Goal: Register for event/course

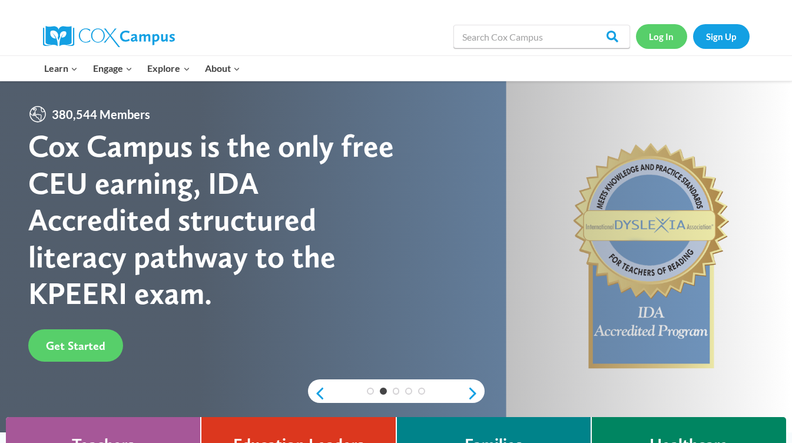
click at [665, 35] on link "Log In" at bounding box center [661, 36] width 51 height 24
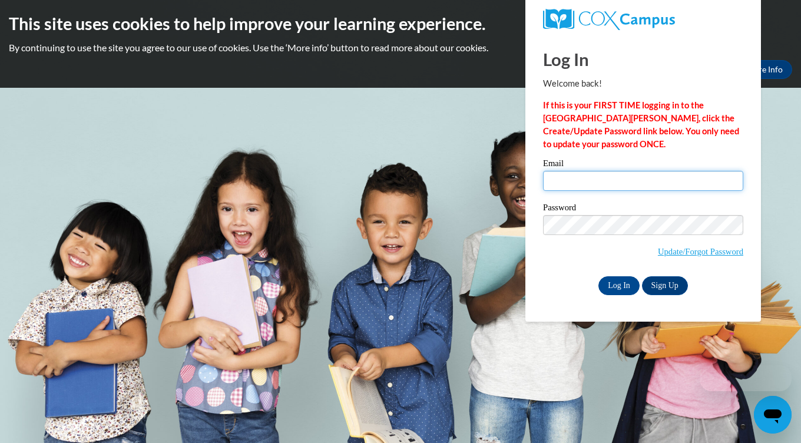
click at [575, 184] on input "Email" at bounding box center [643, 181] width 200 height 20
type input "tynesha97@aol.com"
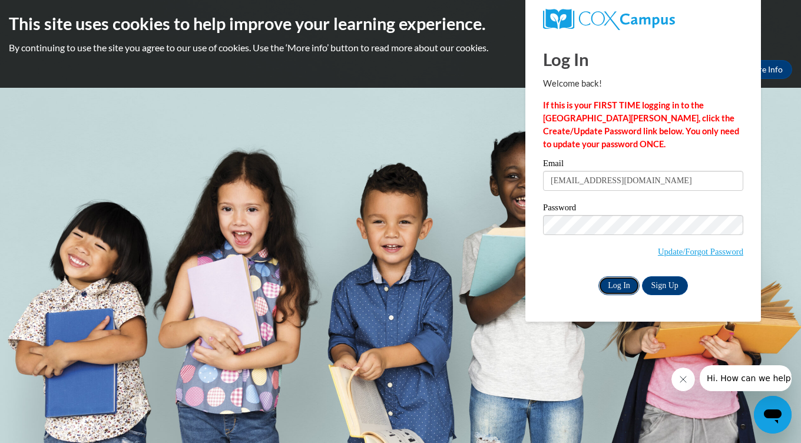
click at [621, 283] on input "Log In" at bounding box center [618, 285] width 41 height 19
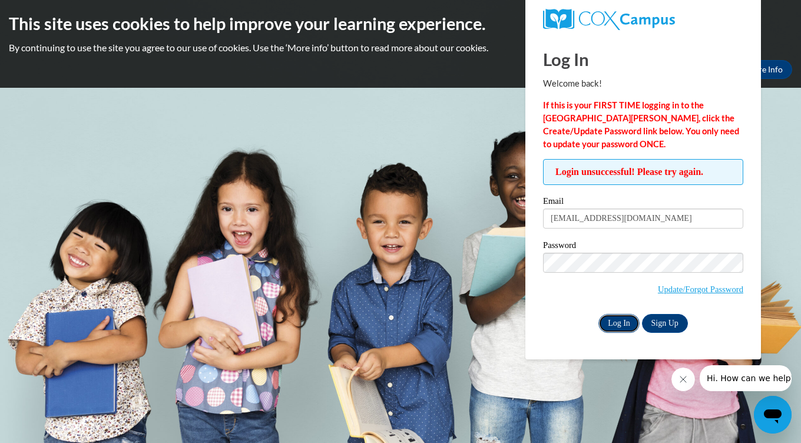
click at [614, 321] on input "Log In" at bounding box center [618, 323] width 41 height 19
click at [690, 287] on link "Update/Forgot Password" at bounding box center [700, 288] width 85 height 9
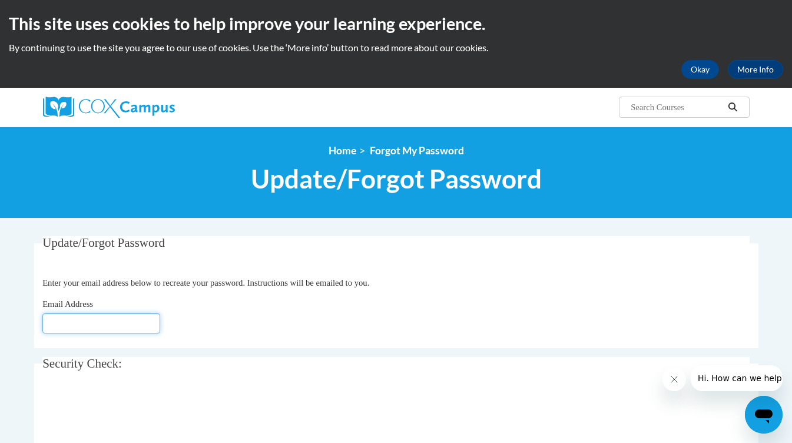
click at [104, 322] on input "Email Address" at bounding box center [101, 323] width 118 height 20
type input "tynesha97@aol.com"
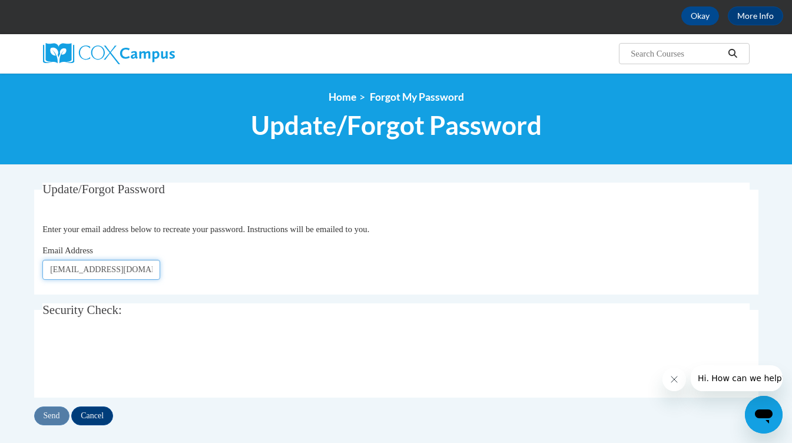
scroll to position [118, 0]
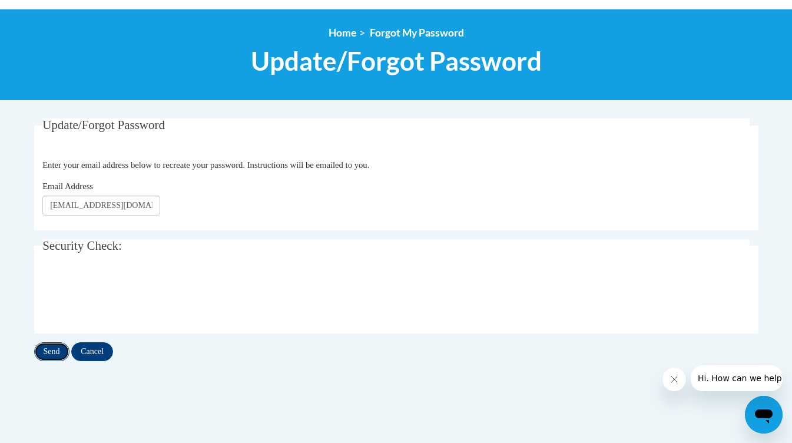
click at [52, 352] on input "Send" at bounding box center [51, 351] width 35 height 19
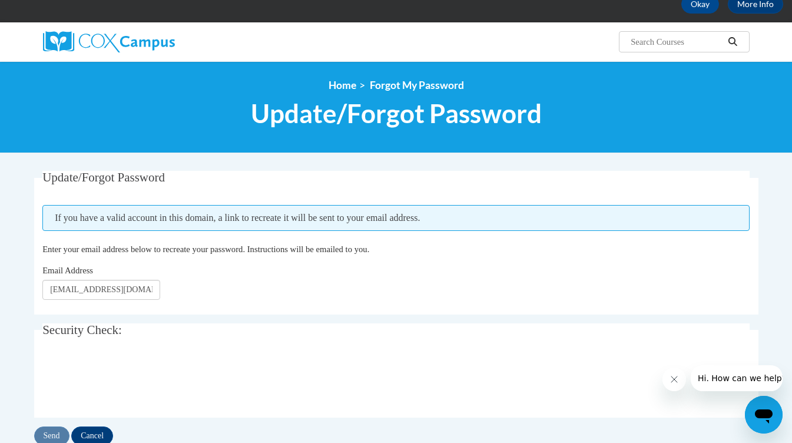
scroll to position [118, 0]
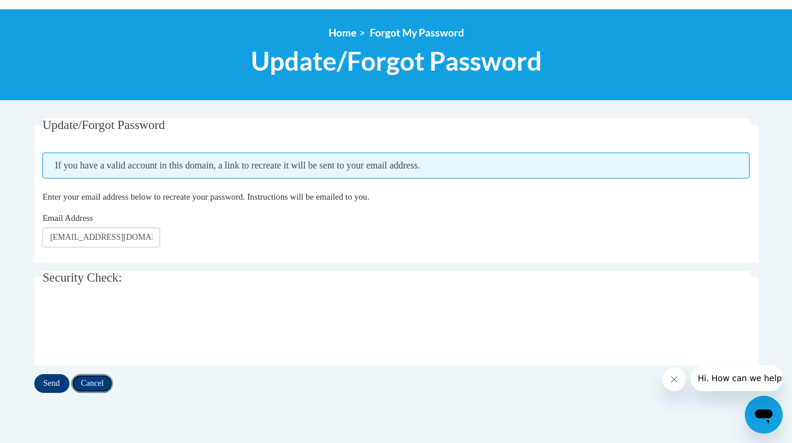
click at [96, 381] on input "Cancel" at bounding box center [92, 383] width 42 height 19
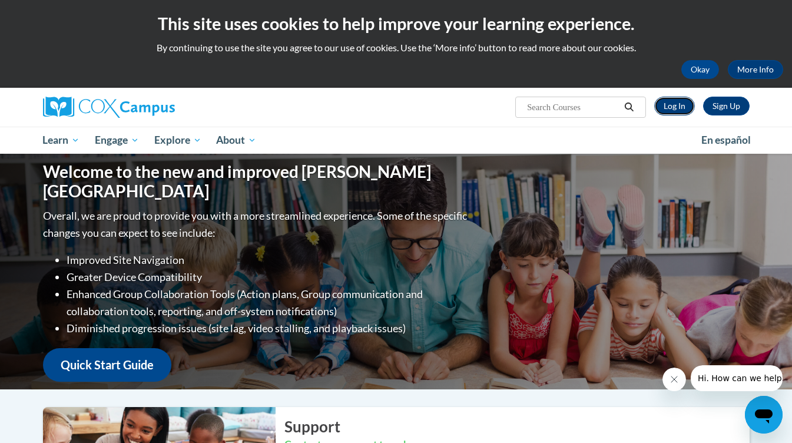
click at [686, 105] on link "Log In" at bounding box center [674, 106] width 41 height 19
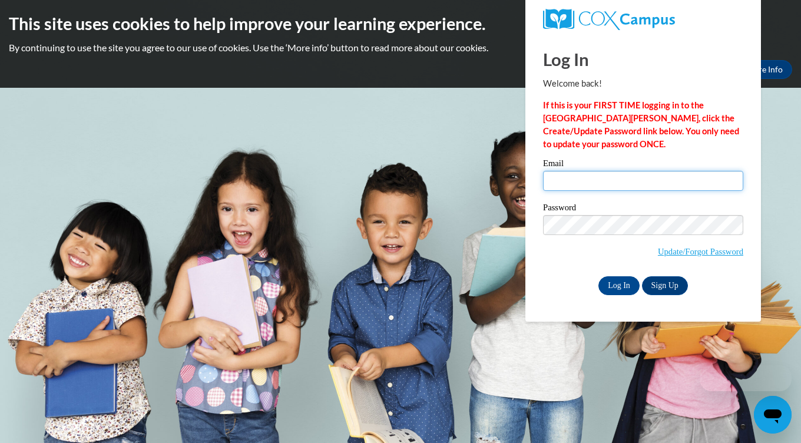
click at [593, 180] on input "Email" at bounding box center [643, 181] width 200 height 20
type input "tynesha97@aol.com"
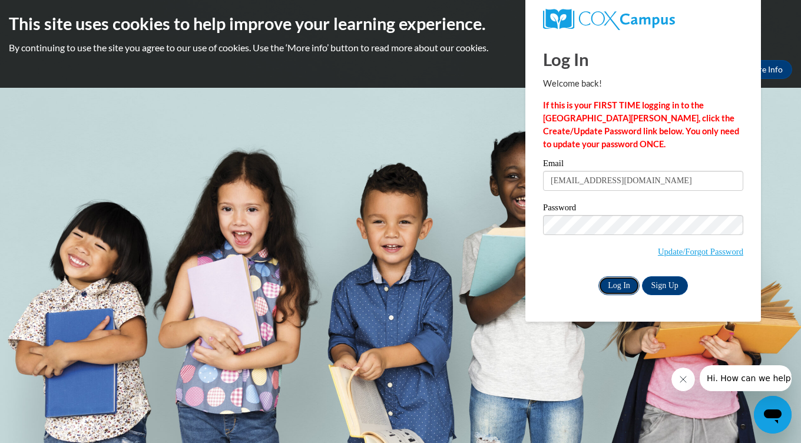
click at [623, 283] on input "Log In" at bounding box center [618, 285] width 41 height 19
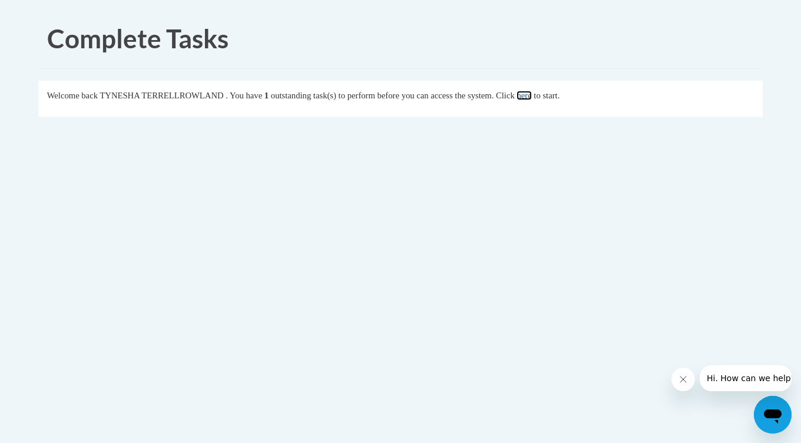
click at [531, 93] on link "here" at bounding box center [523, 95] width 15 height 9
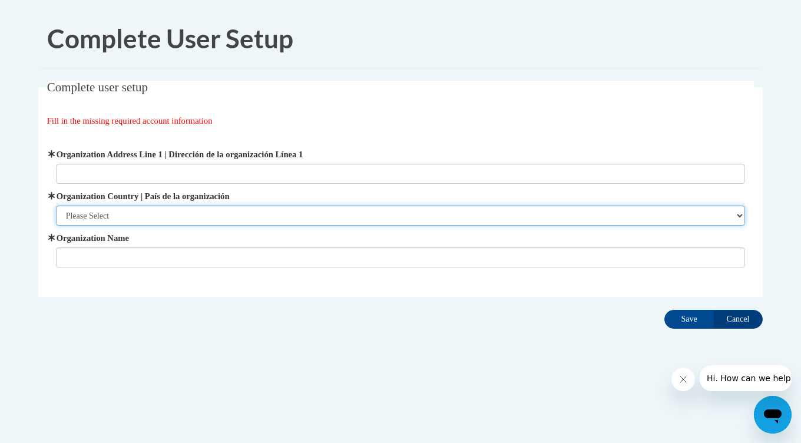
click at [737, 212] on select "Please Select United States | Estados Unidos Outside of the United States | Fue…" at bounding box center [400, 215] width 689 height 20
select select "ad49bcad-a171-4b2e-b99c-48b446064914"
click at [56, 205] on select "Please Select United States | Estados Unidos Outside of the United States | Fue…" at bounding box center [400, 215] width 689 height 20
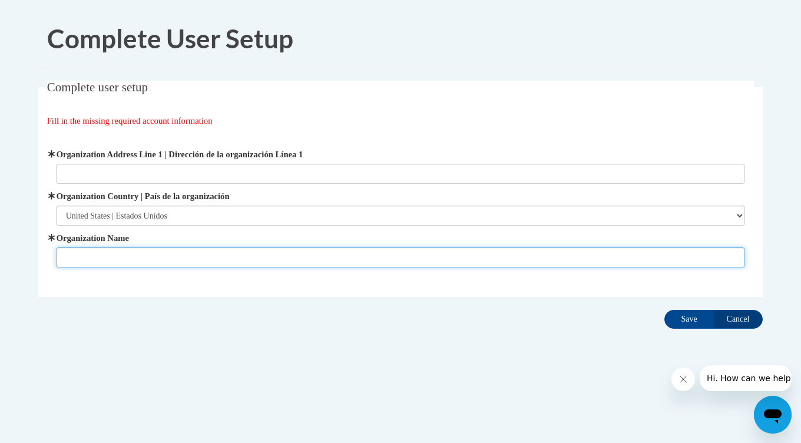
click at [97, 254] on input "Organization Name" at bounding box center [400, 257] width 689 height 20
type input "YMCA Early Learning"
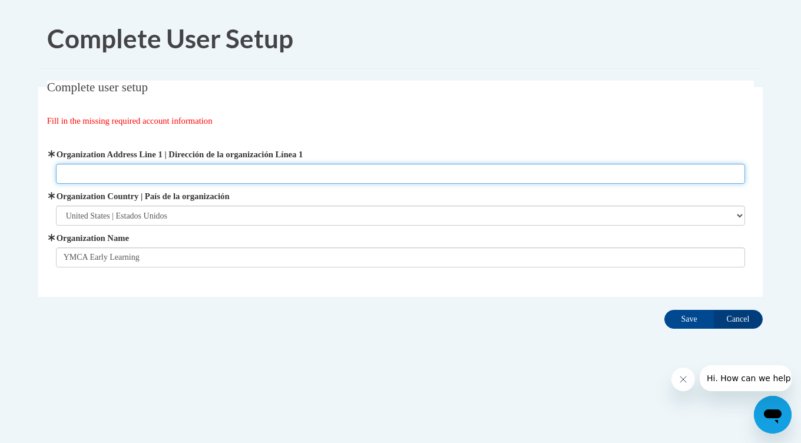
click at [104, 175] on input "Organization Address Line 1 | Dirección de la organización Línea 1" at bounding box center [400, 174] width 689 height 20
paste input "921 Florence St. Augusta, Ga 30901"
type input "921 Florence St. Augusta, Ga 30901"
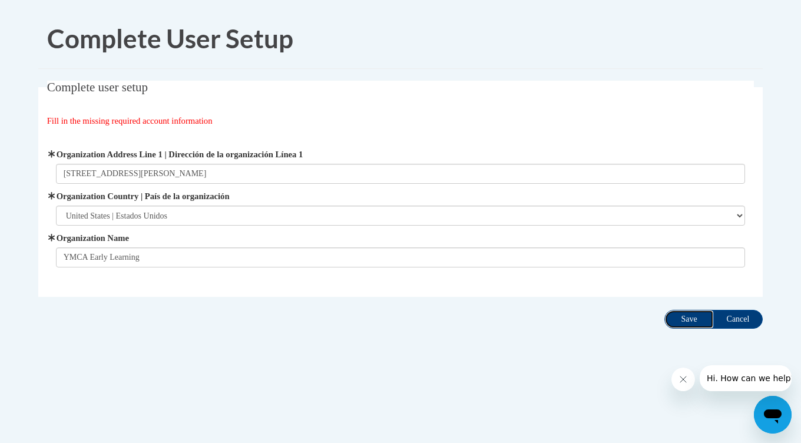
click at [693, 318] on input "Save" at bounding box center [688, 319] width 49 height 19
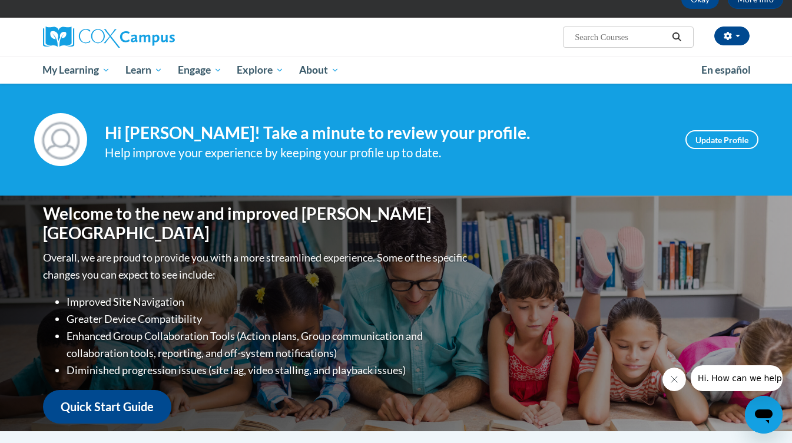
scroll to position [68, 0]
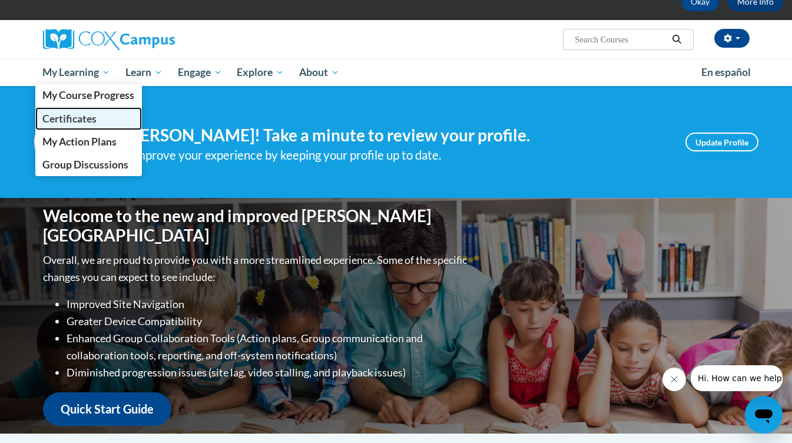
click at [71, 118] on span "Certificates" at bounding box center [69, 118] width 54 height 12
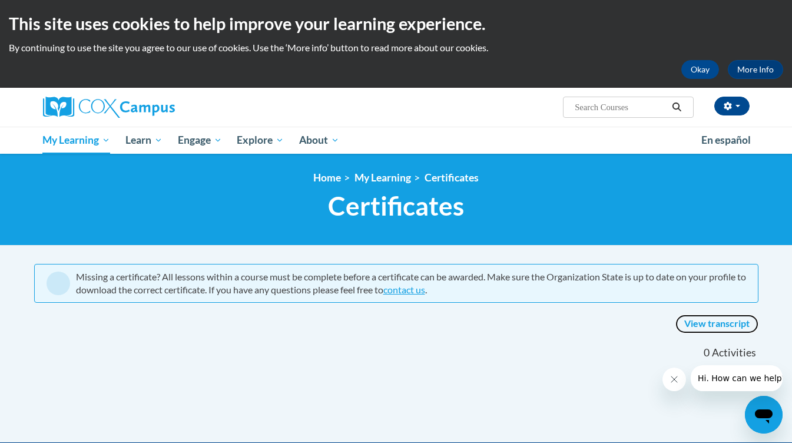
click at [722, 322] on link "View transcript" at bounding box center [716, 323] width 83 height 19
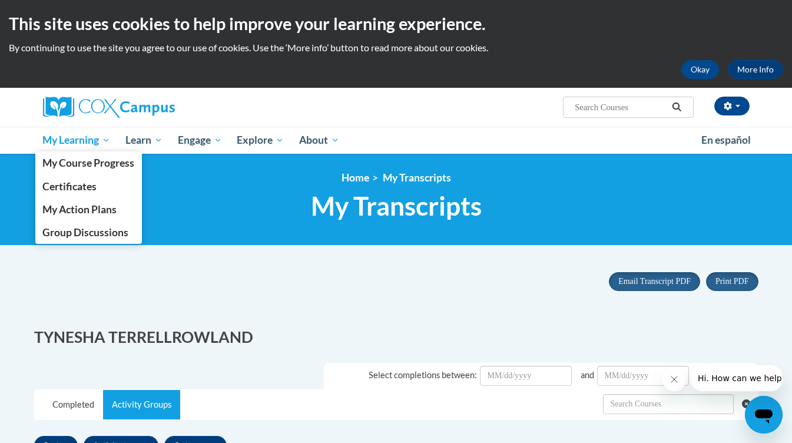
click at [90, 137] on span "My Learning" at bounding box center [76, 140] width 68 height 14
click at [80, 140] on span "My Learning" at bounding box center [76, 140] width 68 height 14
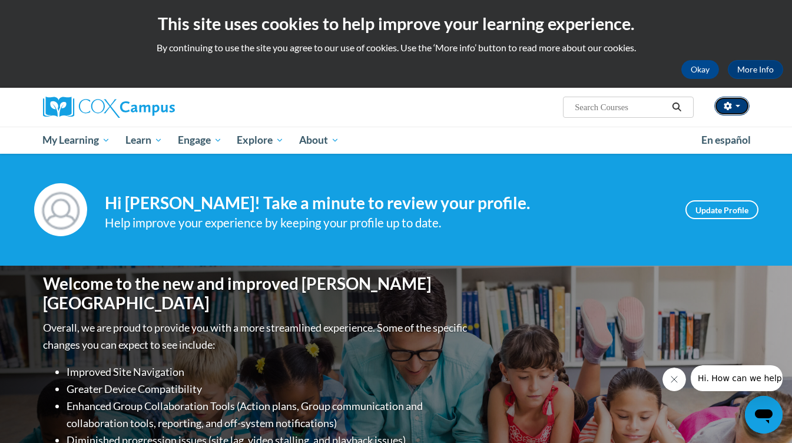
click at [739, 109] on button "button" at bounding box center [731, 106] width 35 height 19
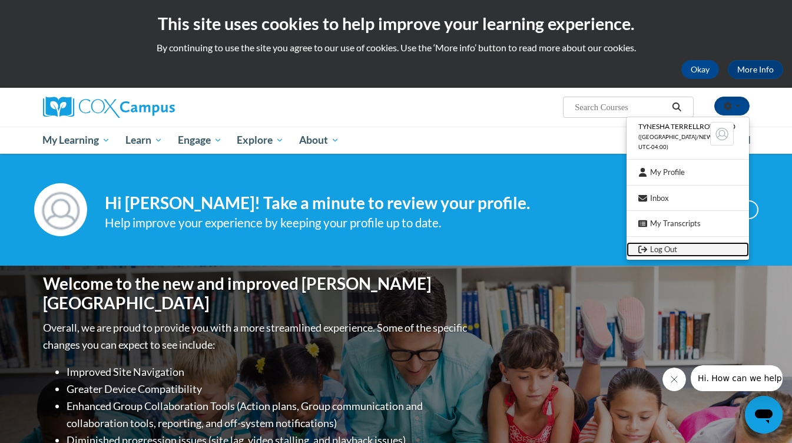
click at [671, 248] on link "Log Out" at bounding box center [687, 249] width 122 height 15
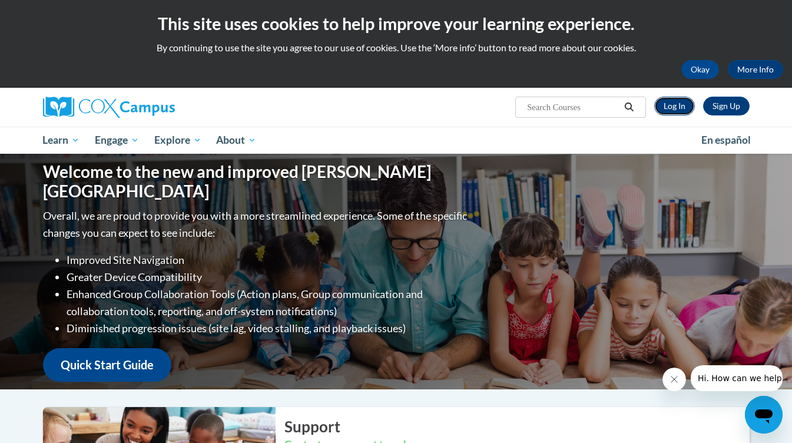
click at [671, 110] on link "Log In" at bounding box center [674, 106] width 41 height 19
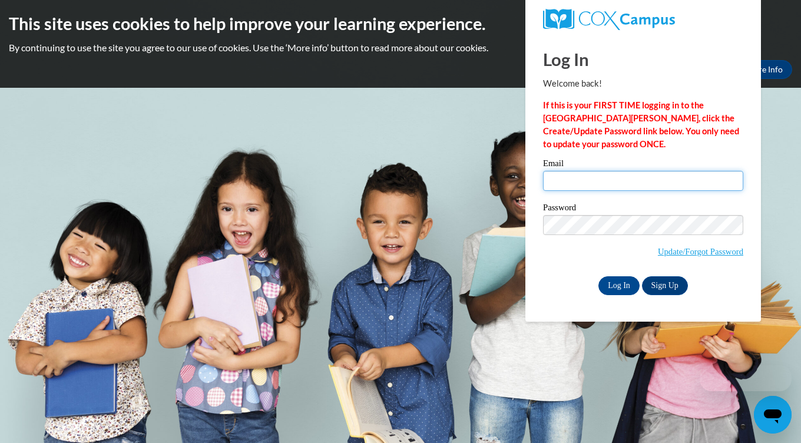
click at [568, 179] on input "Email" at bounding box center [643, 181] width 200 height 20
type input "tyneshat@ymcaatlanta.org"
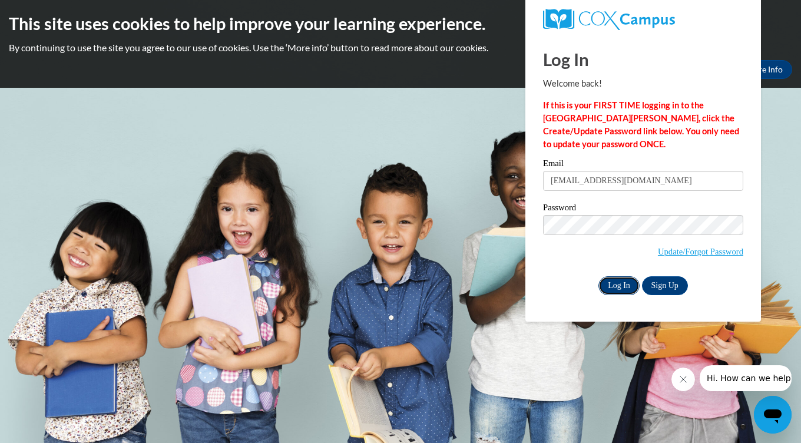
click at [620, 286] on input "Log In" at bounding box center [618, 285] width 41 height 19
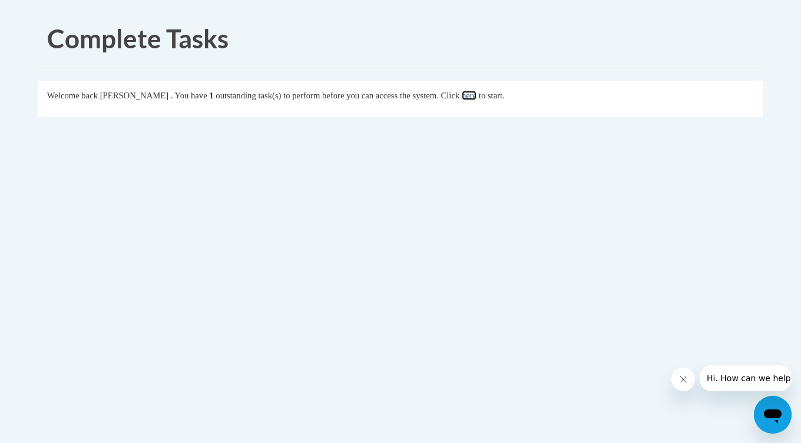
click at [476, 97] on link "here" at bounding box center [469, 95] width 15 height 9
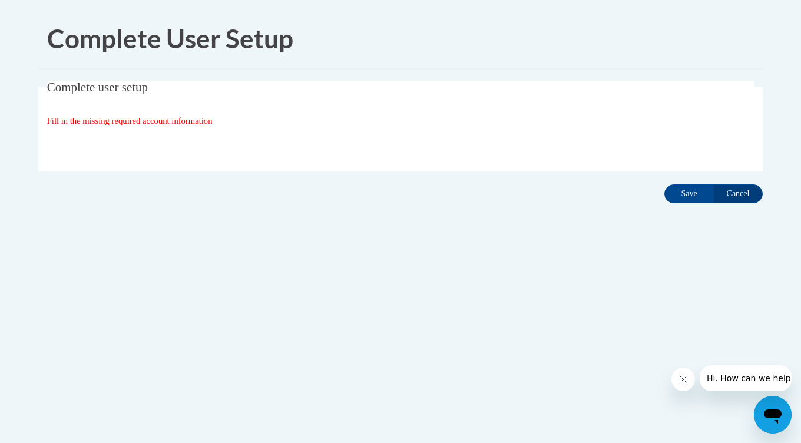
click at [203, 125] on span "Fill in the missing required account information" at bounding box center [129, 120] width 165 height 9
click at [688, 195] on input "Save" at bounding box center [688, 193] width 49 height 19
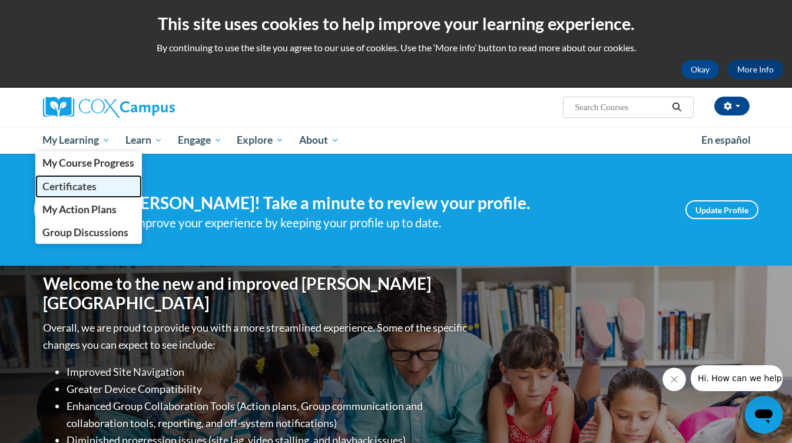
click at [78, 186] on span "Certificates" at bounding box center [69, 186] width 54 height 12
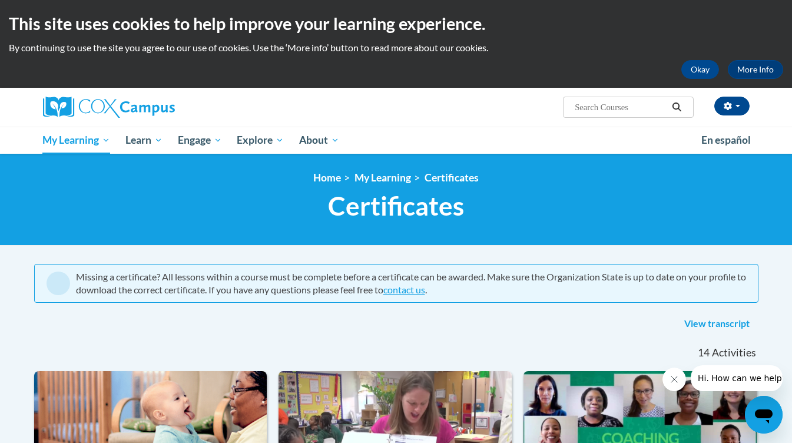
click at [585, 109] on input "Search..." at bounding box center [620, 107] width 94 height 14
type input "data driven instruction"
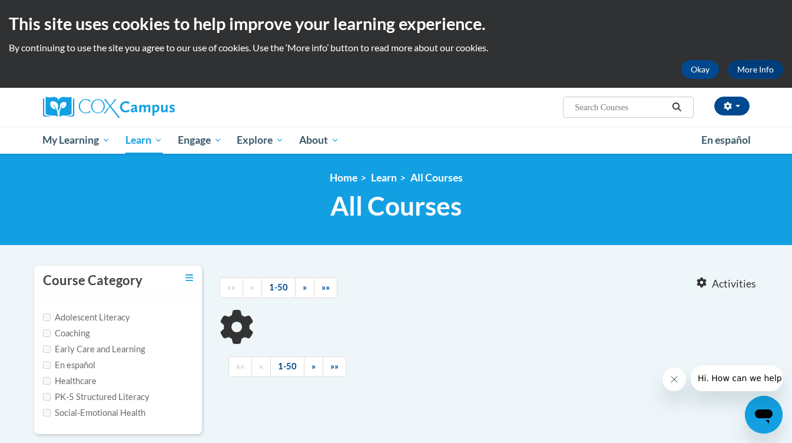
type input "data driven instruction"
click at [47, 331] on input "Coaching" at bounding box center [47, 333] width 8 height 8
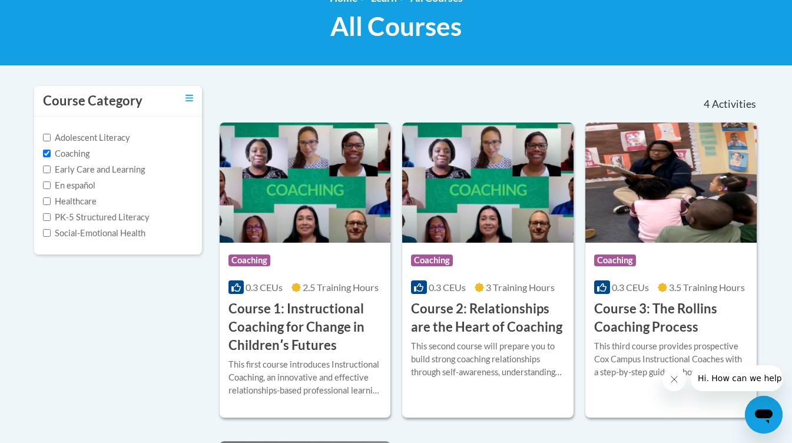
scroll to position [118, 0]
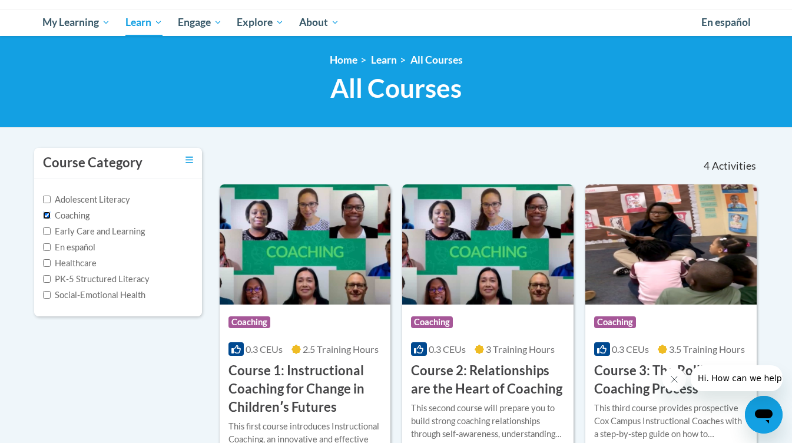
drag, startPoint x: 45, startPoint y: 213, endPoint x: 47, endPoint y: 204, distance: 9.6
click at [45, 213] on input "Coaching" at bounding box center [47, 215] width 8 height 8
checkbox input "false"
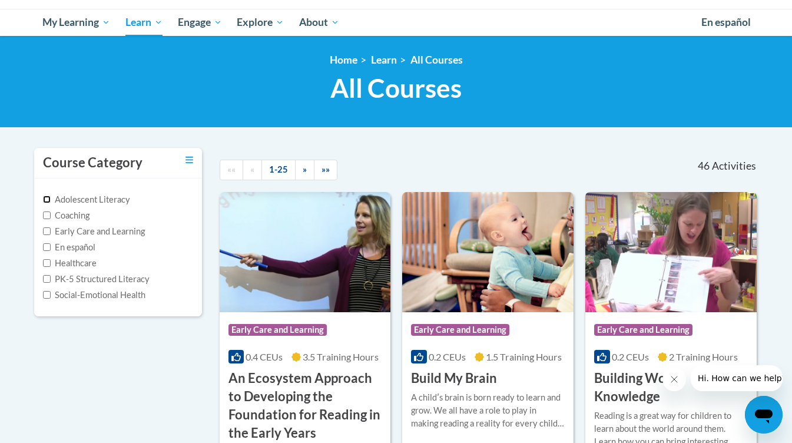
click at [47, 200] on input "Adolescent Literacy" at bounding box center [47, 199] width 8 height 8
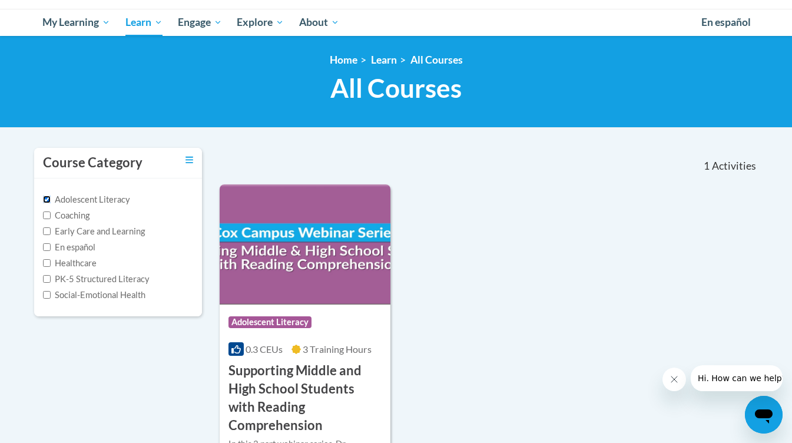
click at [47, 198] on input "Adolescent Literacy" at bounding box center [47, 199] width 8 height 8
checkbox input "false"
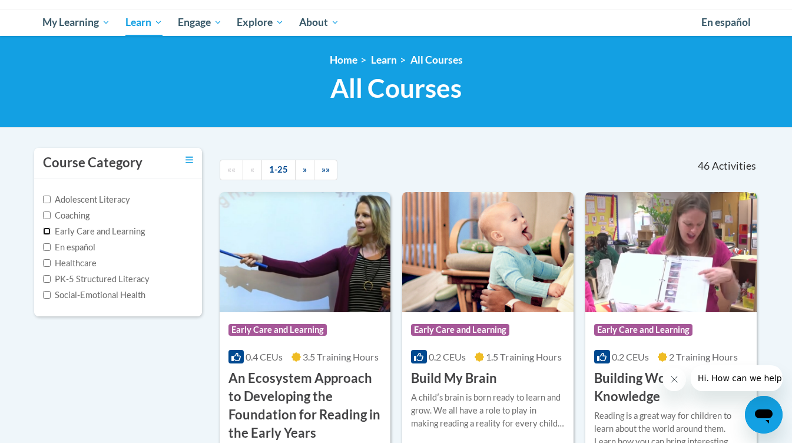
click at [50, 231] on input "Early Care and Learning" at bounding box center [47, 231] width 8 height 8
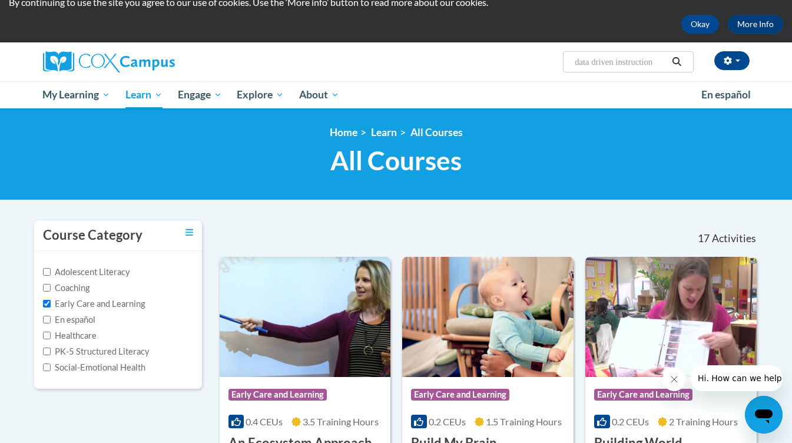
scroll to position [59, 0]
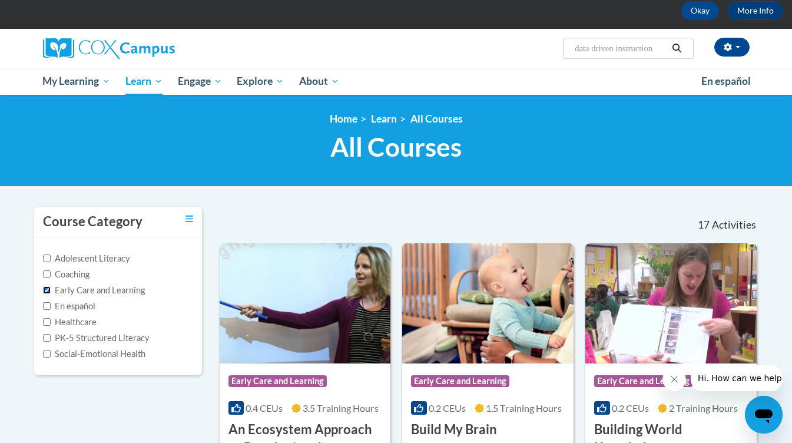
click at [47, 288] on input "Early Care and Learning" at bounding box center [47, 290] width 8 height 8
checkbox input "false"
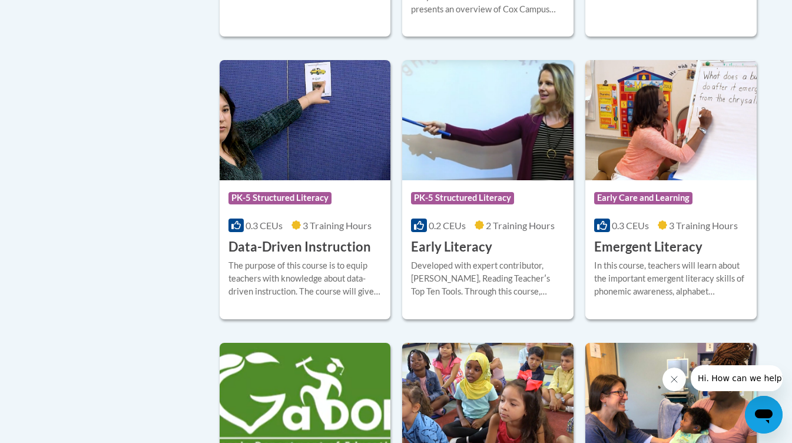
scroll to position [1236, 0]
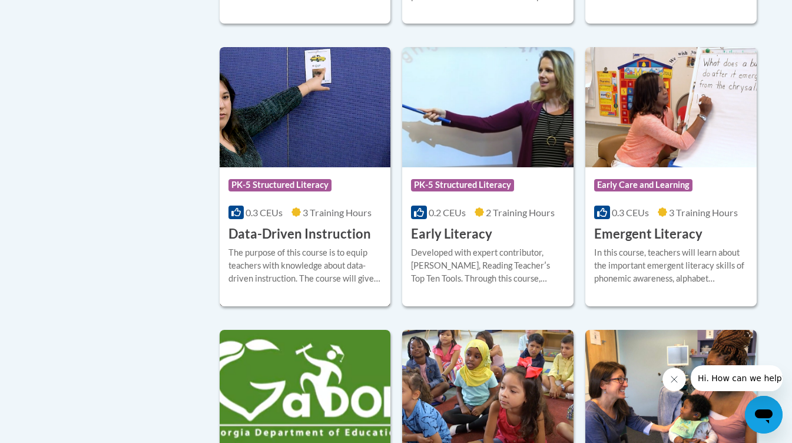
click at [304, 161] on img at bounding box center [305, 107] width 171 height 120
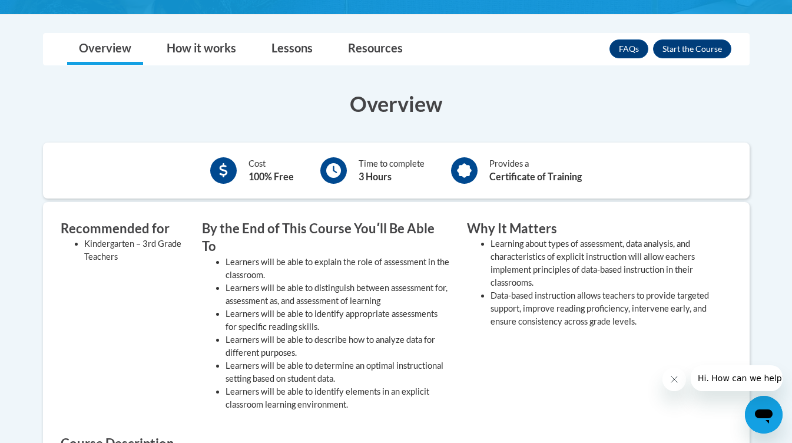
scroll to position [235, 0]
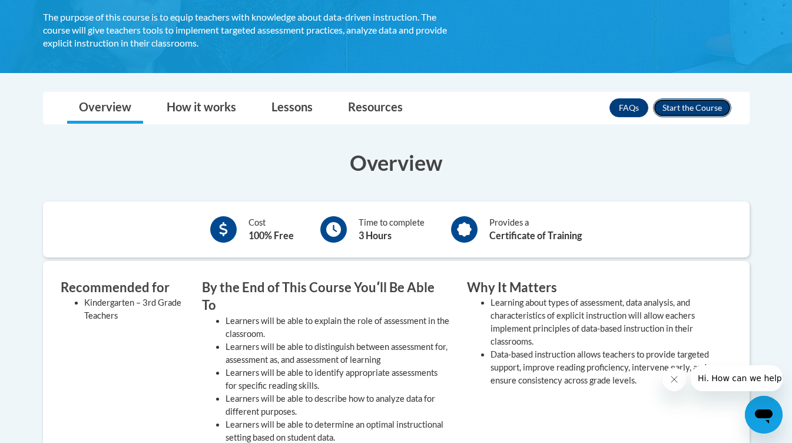
click at [683, 109] on button "Enroll" at bounding box center [692, 107] width 78 height 19
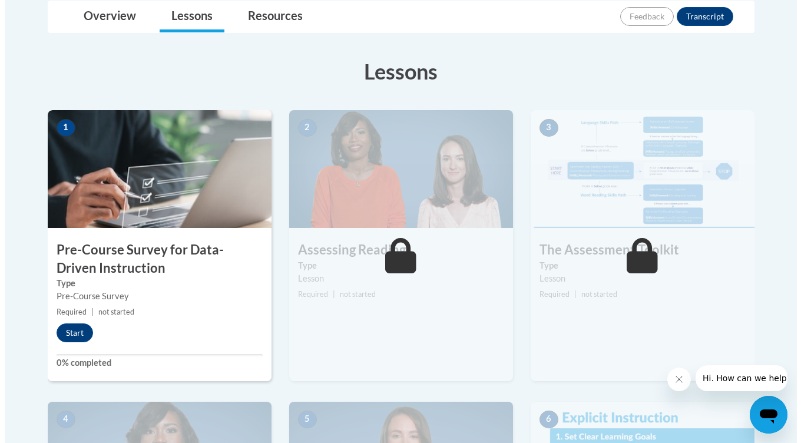
scroll to position [353, 0]
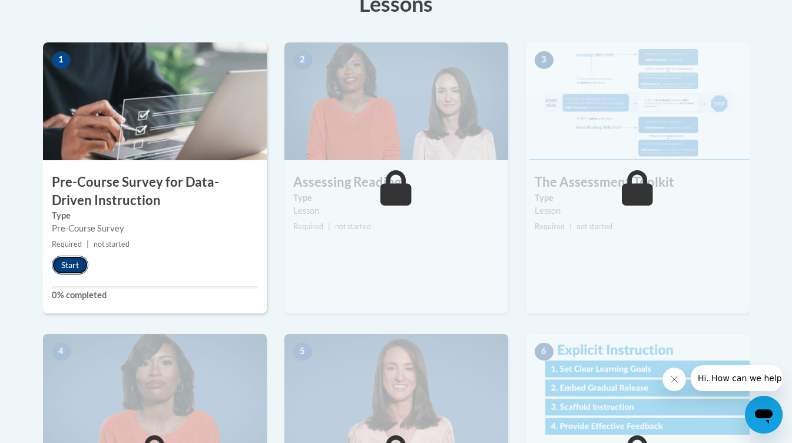
click at [75, 266] on button "Start" at bounding box center [70, 265] width 37 height 19
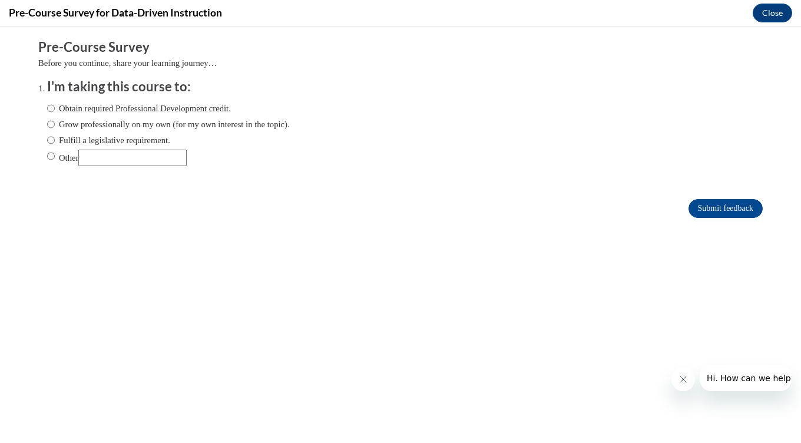
scroll to position [0, 0]
click at [47, 107] on input "Obtain required Professional Development credit." at bounding box center [51, 108] width 8 height 13
radio input "true"
click at [701, 206] on input "Submit feedback" at bounding box center [725, 208] width 74 height 19
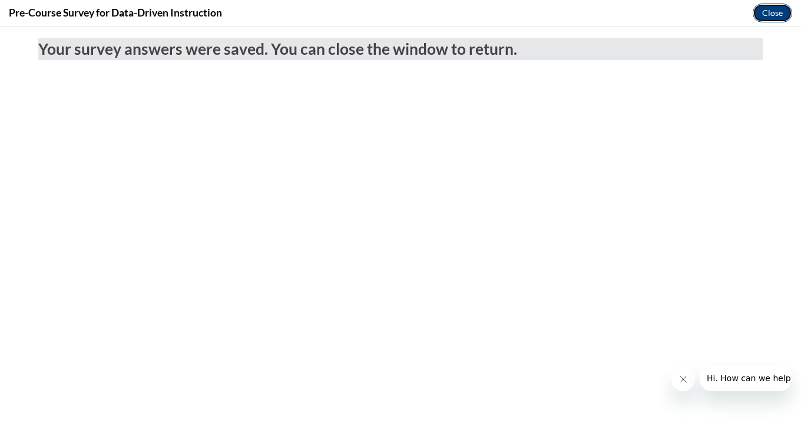
click at [768, 10] on button "Close" at bounding box center [771, 13] width 39 height 19
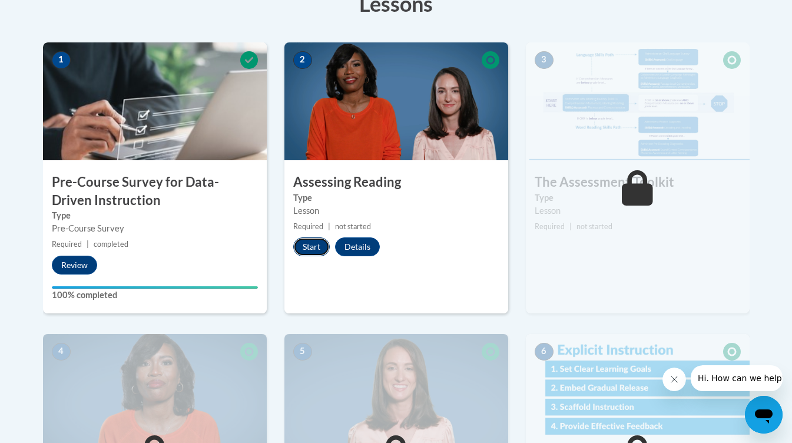
click at [308, 244] on button "Start" at bounding box center [311, 246] width 37 height 19
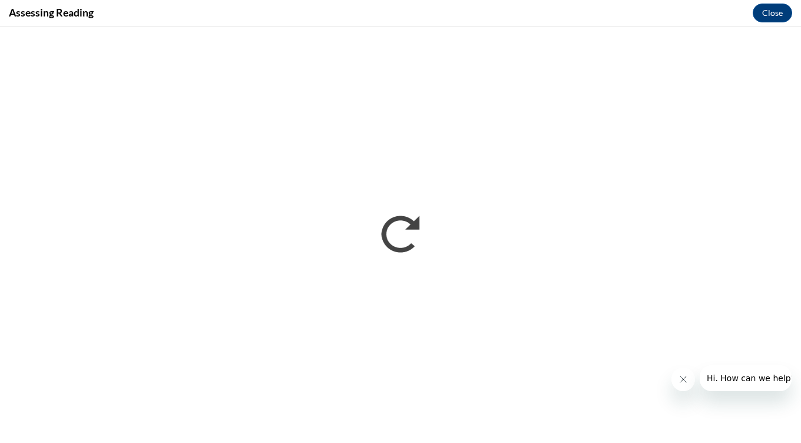
click at [686, 377] on icon "Close message from company" at bounding box center [682, 378] width 9 height 9
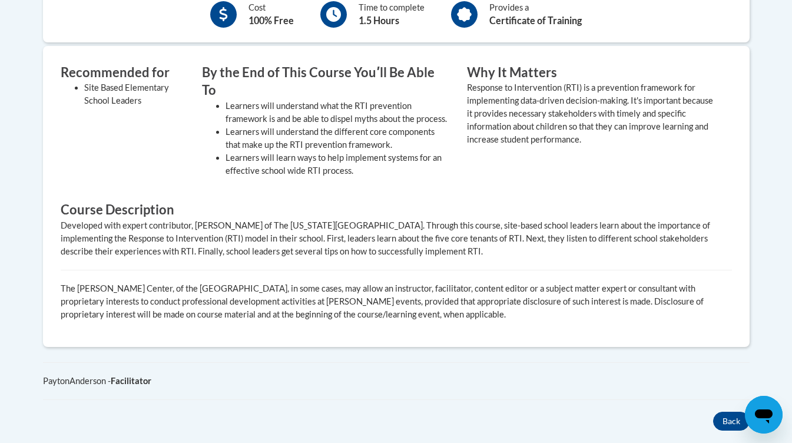
scroll to position [471, 0]
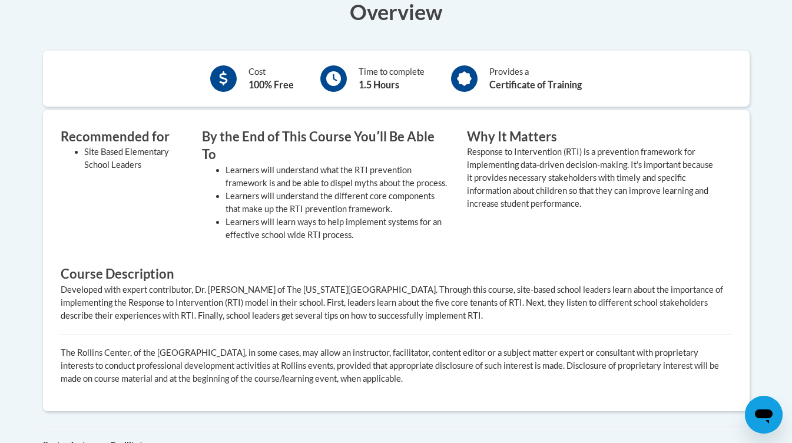
scroll to position [118, 0]
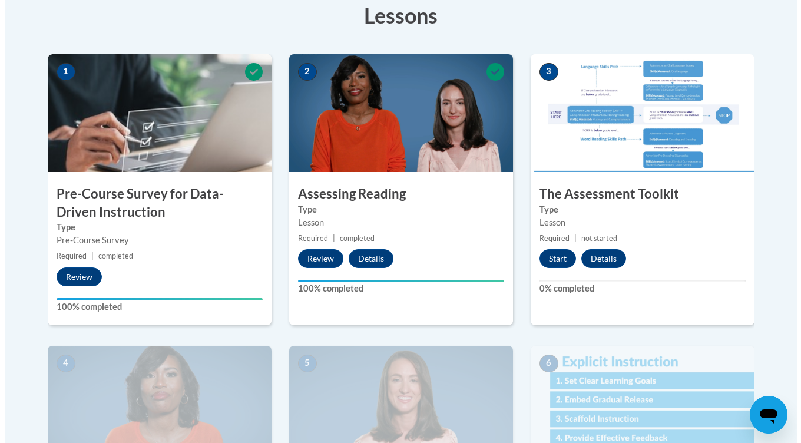
scroll to position [353, 0]
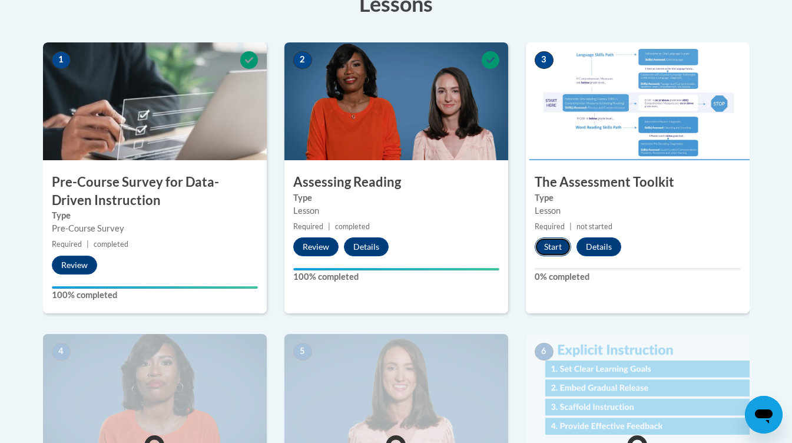
click at [550, 246] on button "Start" at bounding box center [553, 246] width 37 height 19
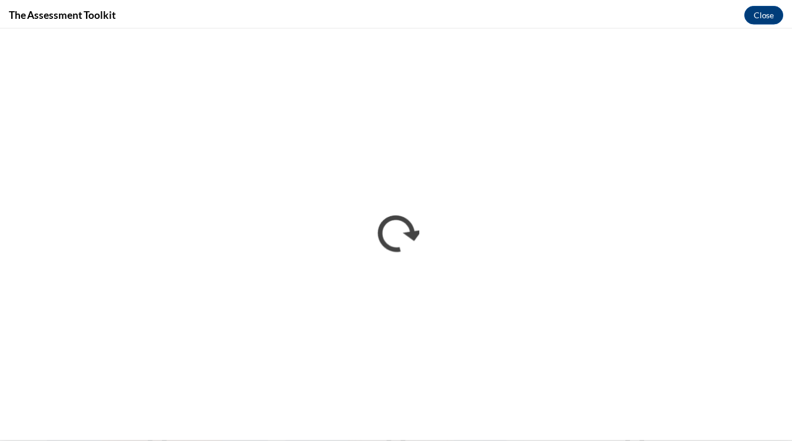
scroll to position [0, 0]
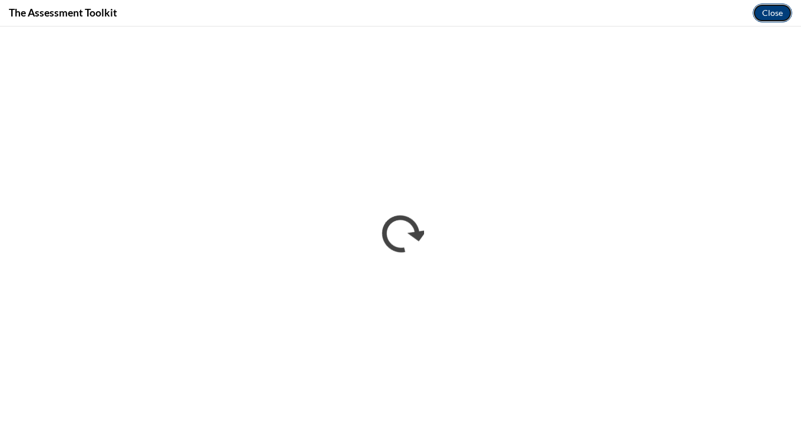
click at [770, 8] on button "Close" at bounding box center [771, 13] width 39 height 19
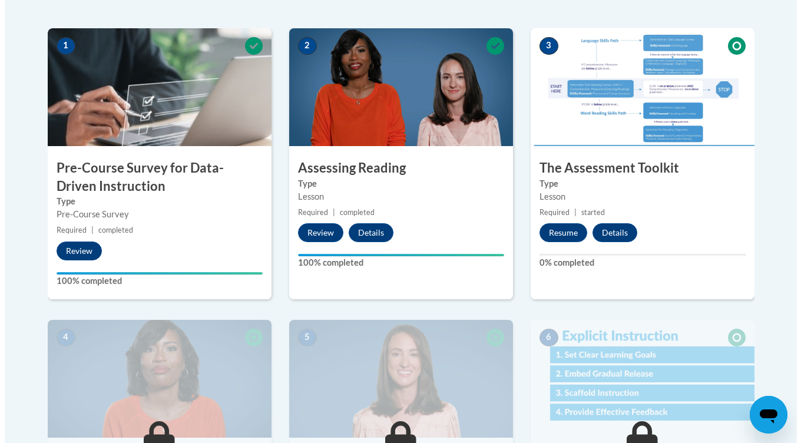
scroll to position [353, 0]
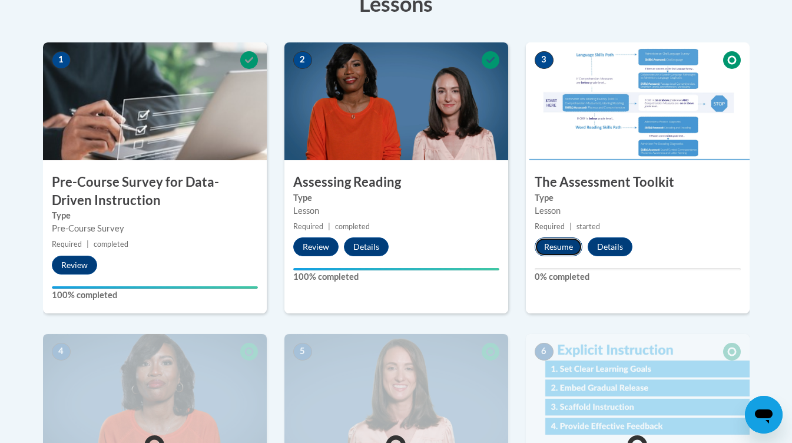
click at [554, 243] on button "Resume" at bounding box center [559, 246] width 48 height 19
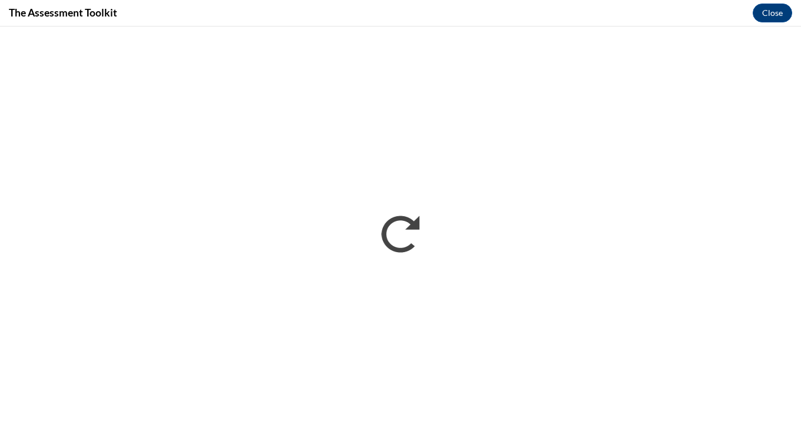
scroll to position [0, 0]
